Goal: Task Accomplishment & Management: Manage account settings

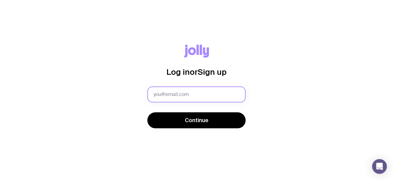
click at [195, 89] on input "text" at bounding box center [197, 94] width 98 height 16
type input "lucy@ranged.com.au"
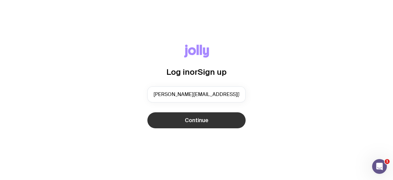
click at [203, 121] on span "Continue" at bounding box center [197, 120] width 24 height 7
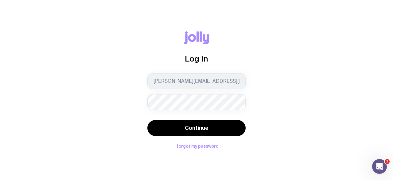
click at [148, 120] on button "Continue" at bounding box center [197, 128] width 98 height 16
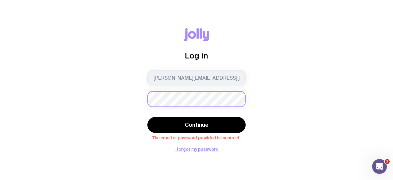
click at [132, 102] on div "Log in lucy@ranged.com.au Continue The email or password provided is incorrect.…" at bounding box center [197, 89] width 364 height 123
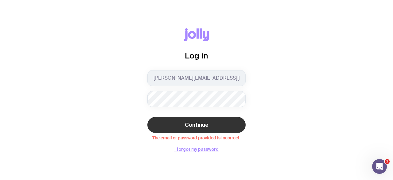
click at [201, 124] on span "Continue" at bounding box center [197, 124] width 24 height 7
click at [188, 109] on form "lucy@ranged.com.au Continue The email or password provided is incorrect." at bounding box center [197, 105] width 98 height 70
click at [194, 150] on button "I forgot my password" at bounding box center [197, 149] width 44 height 5
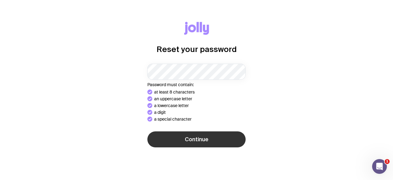
click at [190, 144] on button "Continue" at bounding box center [197, 139] width 98 height 16
